Goal: Information Seeking & Learning: Learn about a topic

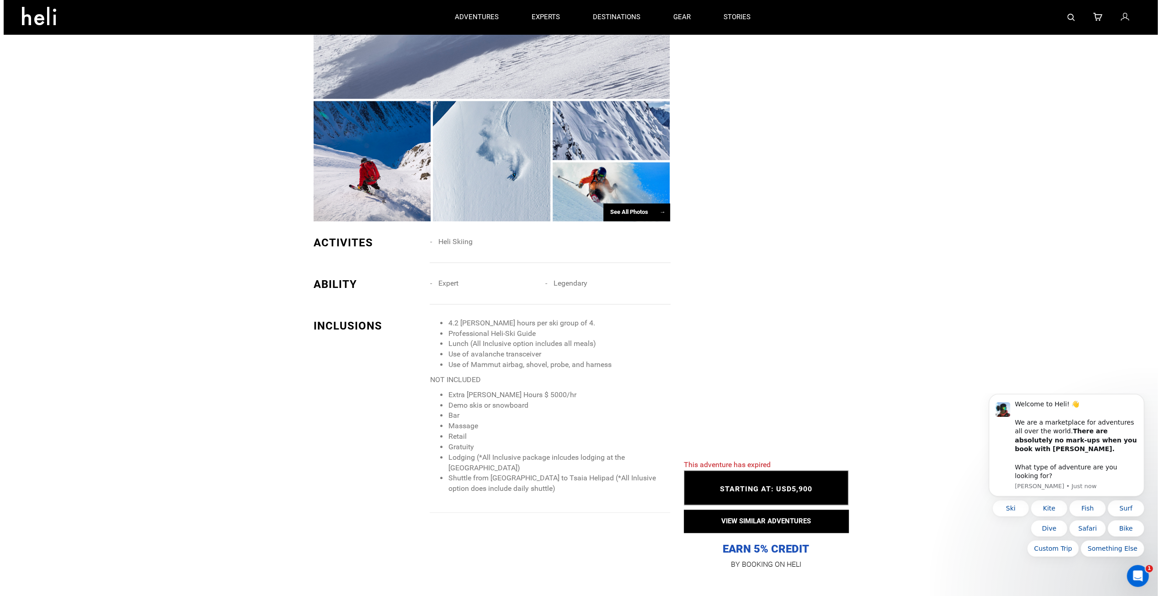
scroll to position [640, 0]
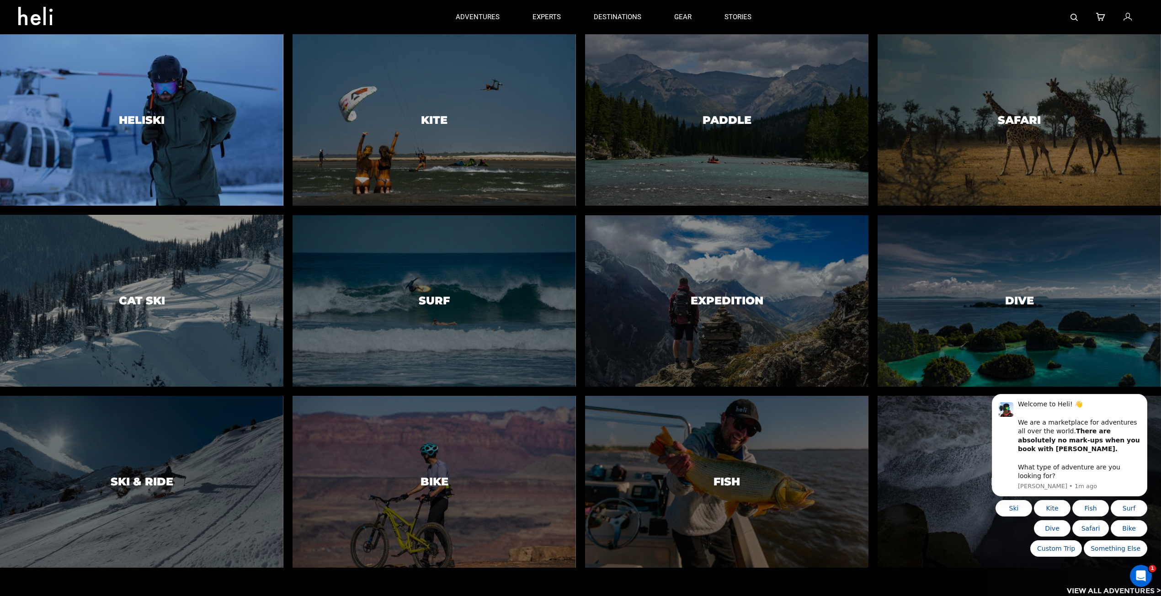
click at [136, 144] on div at bounding box center [141, 119] width 289 height 175
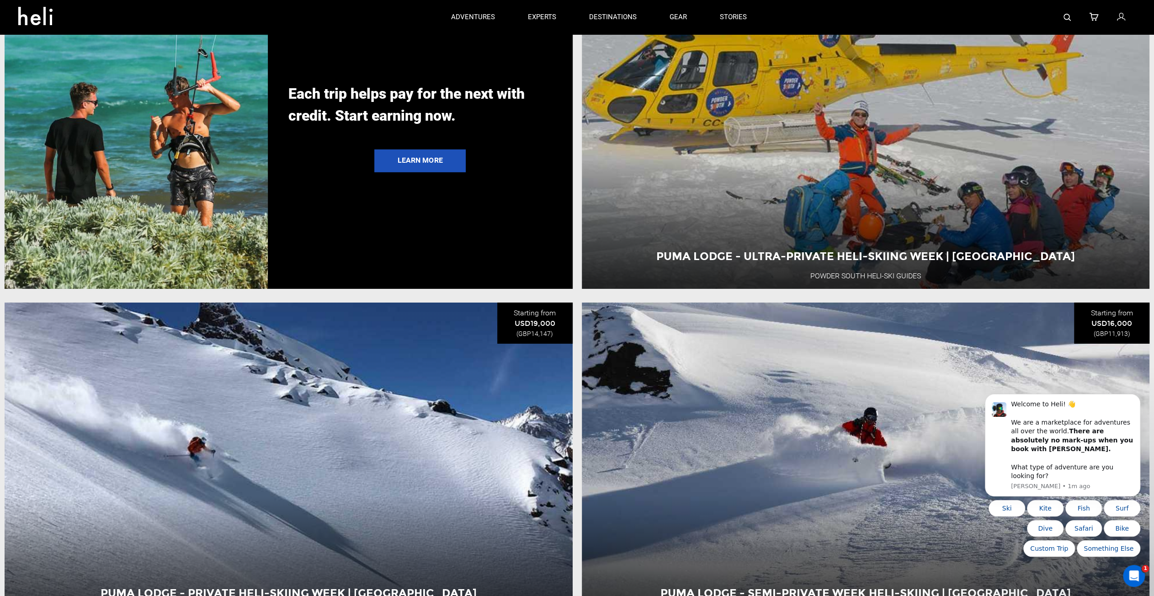
scroll to position [2835, 0]
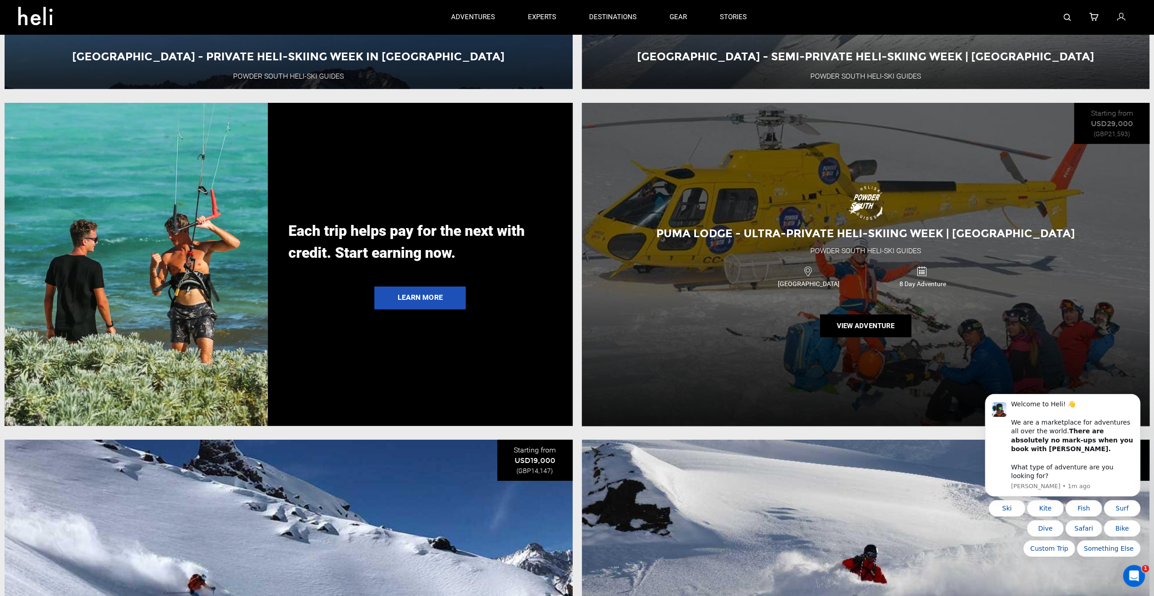
click at [734, 362] on div "Puma Lodge - Ultra-Private Heli-Skiing Week | [GEOGRAPHIC_DATA] Powder [GEOGRAP…" at bounding box center [866, 264] width 568 height 323
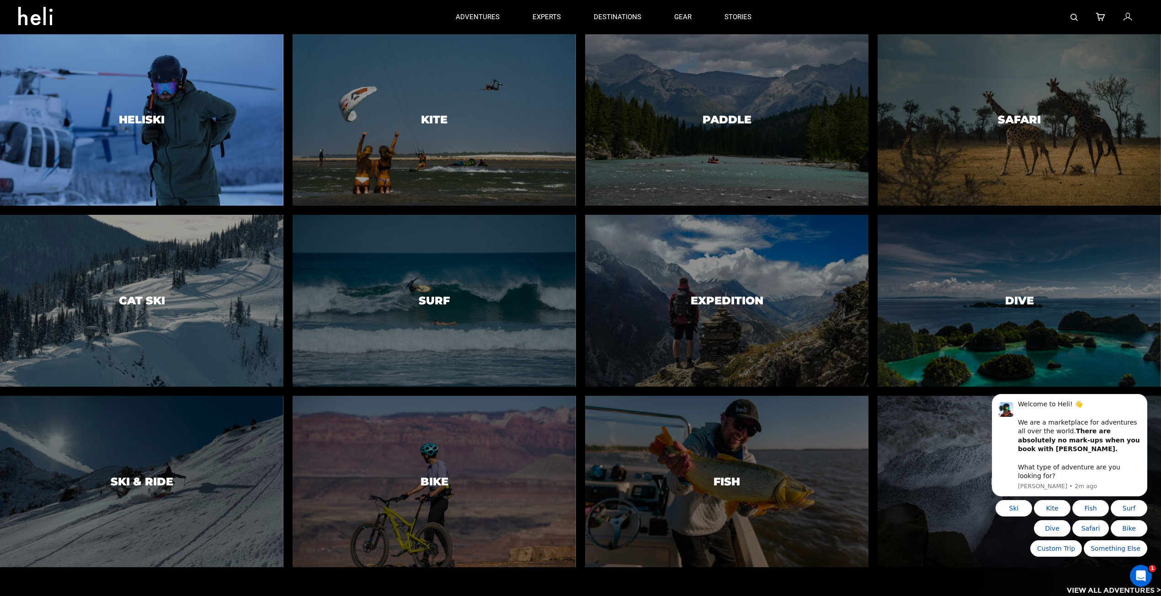
click at [262, 134] on div at bounding box center [141, 119] width 289 height 175
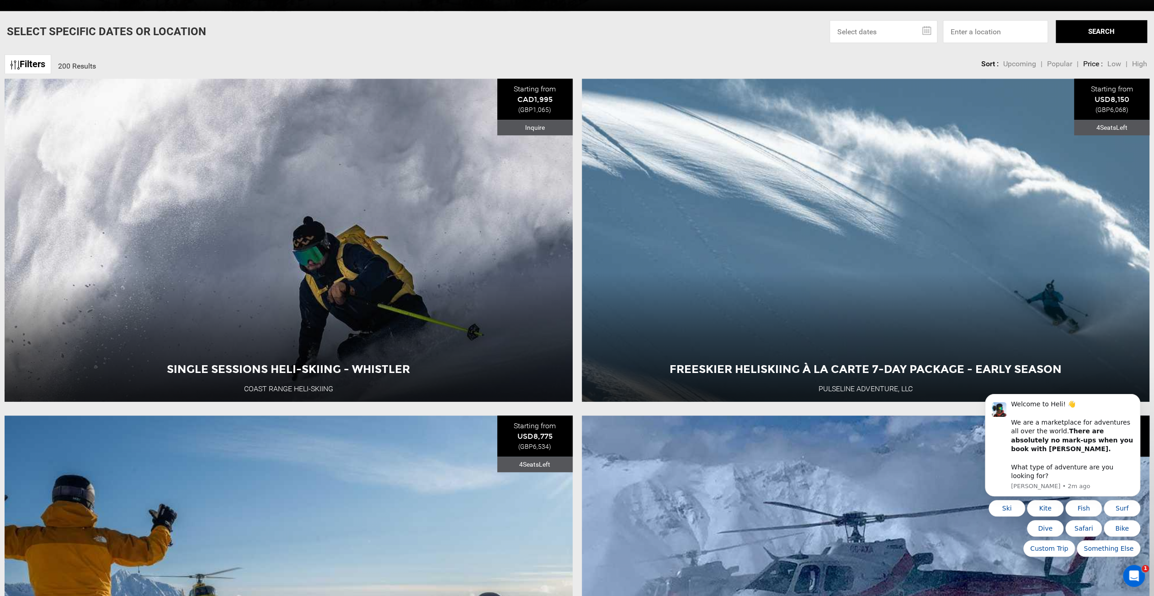
scroll to position [549, 0]
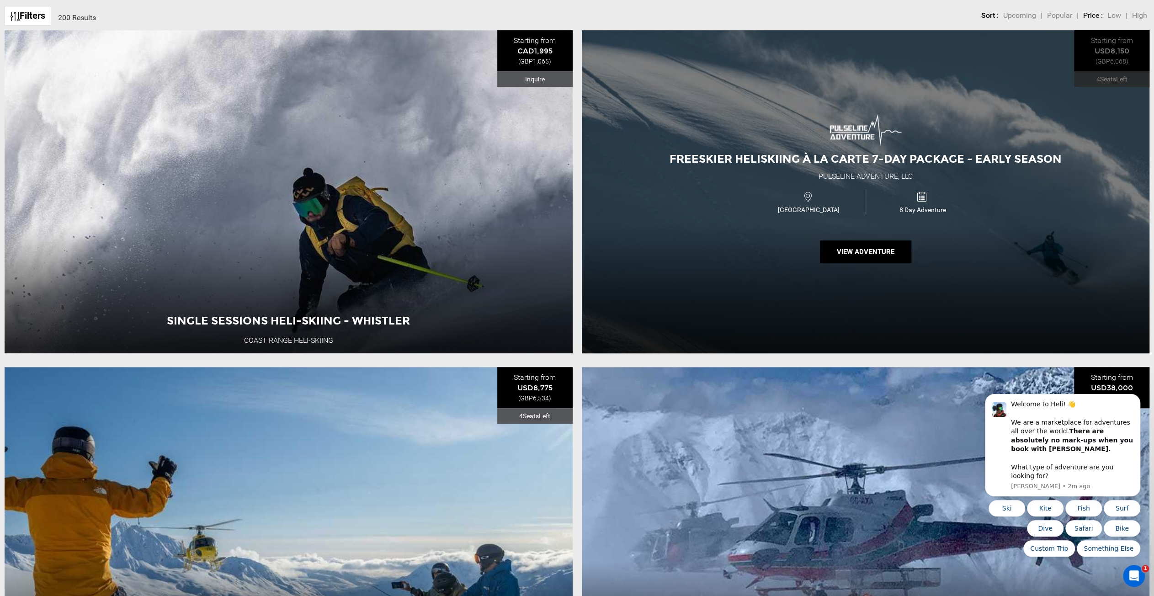
click at [791, 223] on div "Freeskier Heliskiing À La Carte 7-Day Package - Early Season Pulseline Adventur…" at bounding box center [866, 191] width 568 height 323
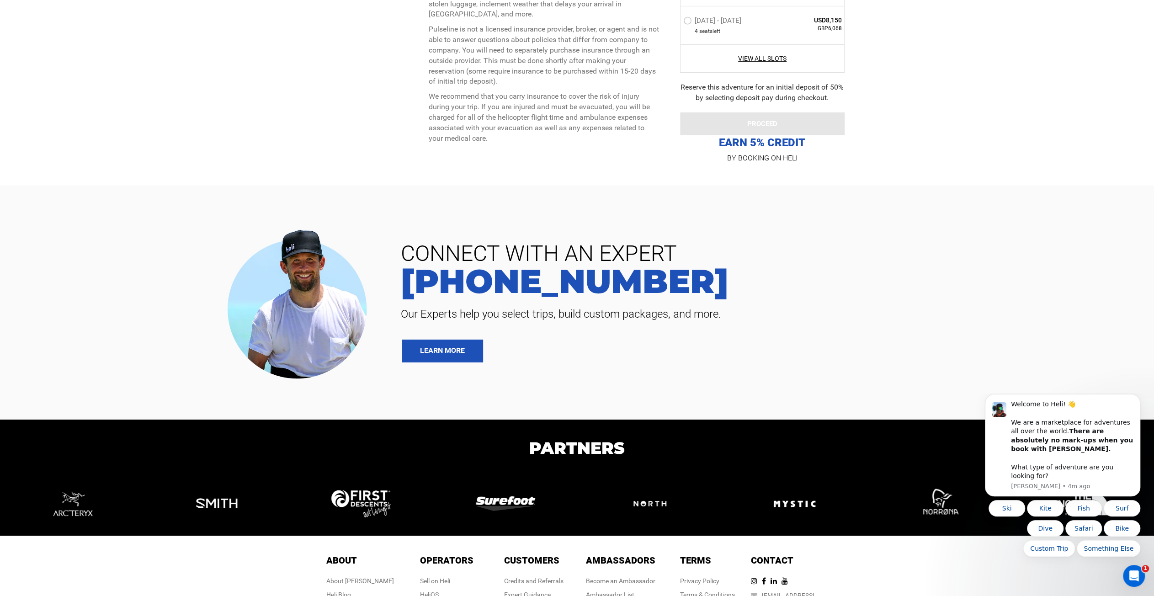
scroll to position [2972, 0]
